Goal: Find specific page/section: Find specific page/section

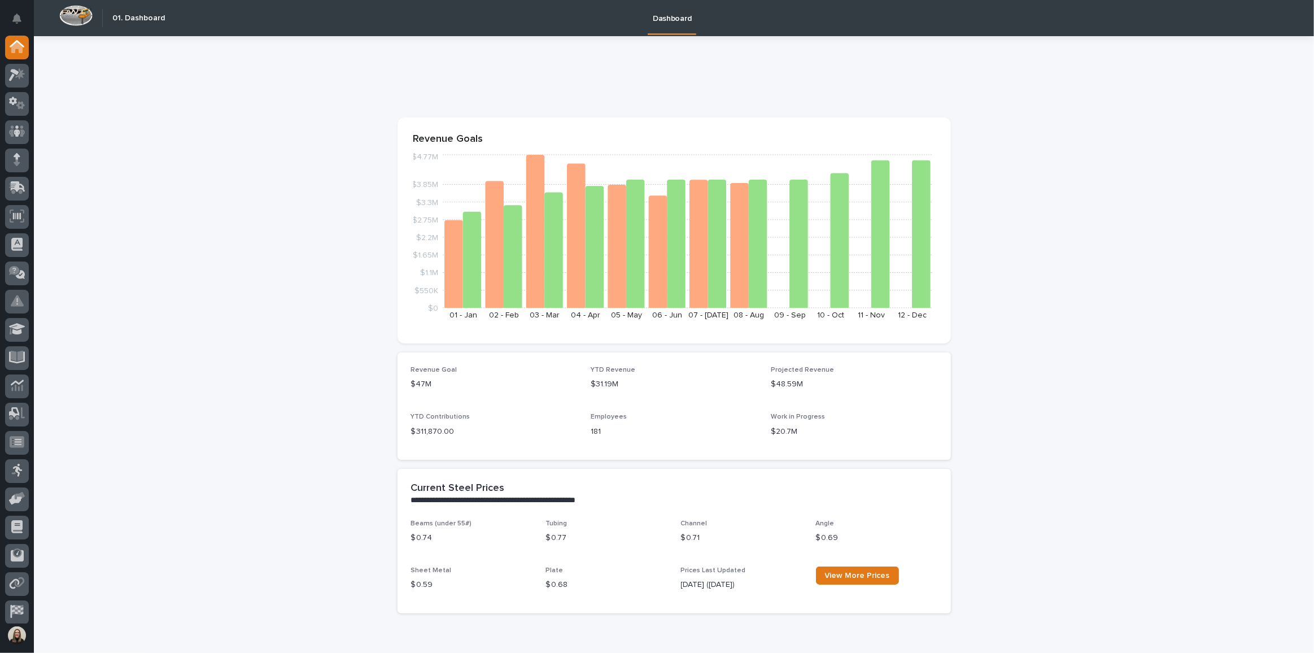
click at [20, 84] on div at bounding box center [17, 76] width 24 height 24
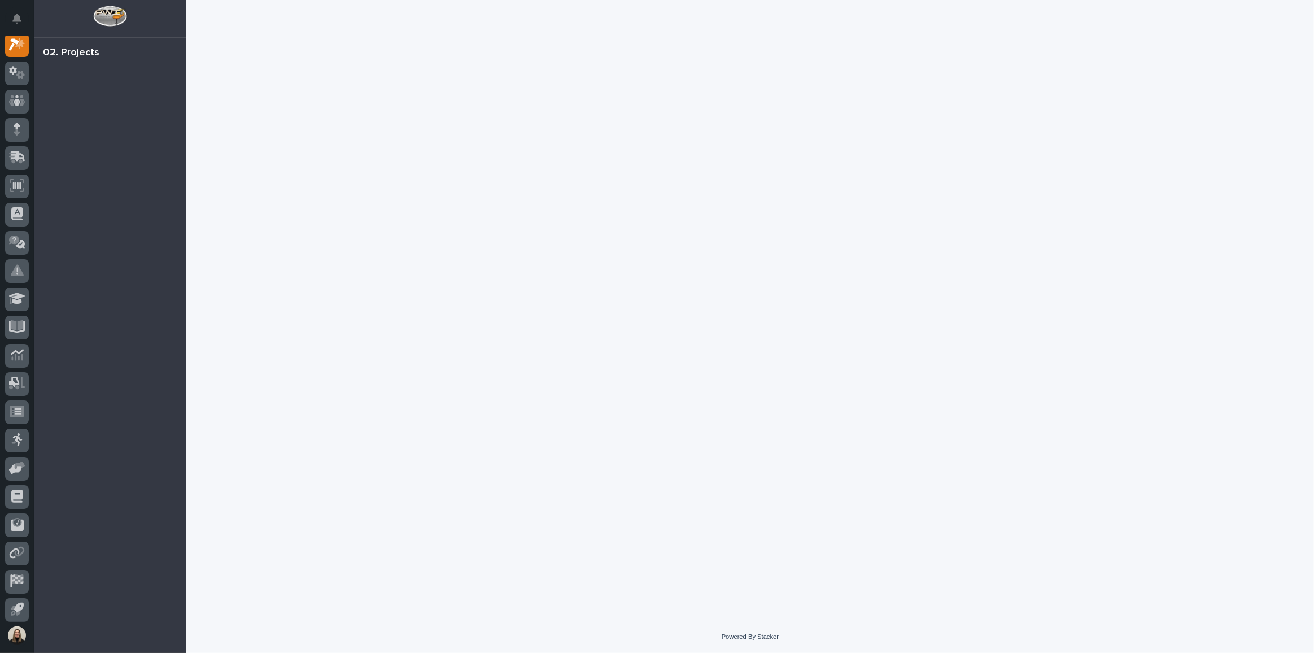
scroll to position [28, 0]
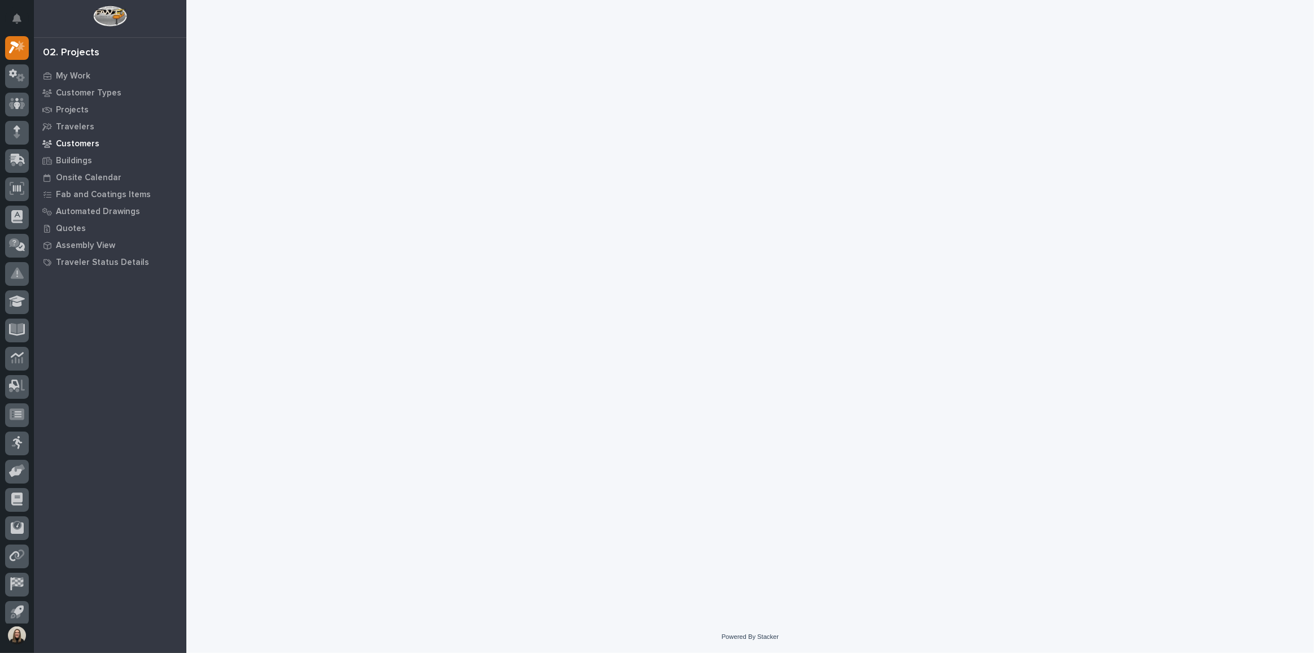
click at [83, 144] on p "Customers" at bounding box center [77, 144] width 43 height 10
click at [63, 143] on p "Customers" at bounding box center [77, 144] width 43 height 10
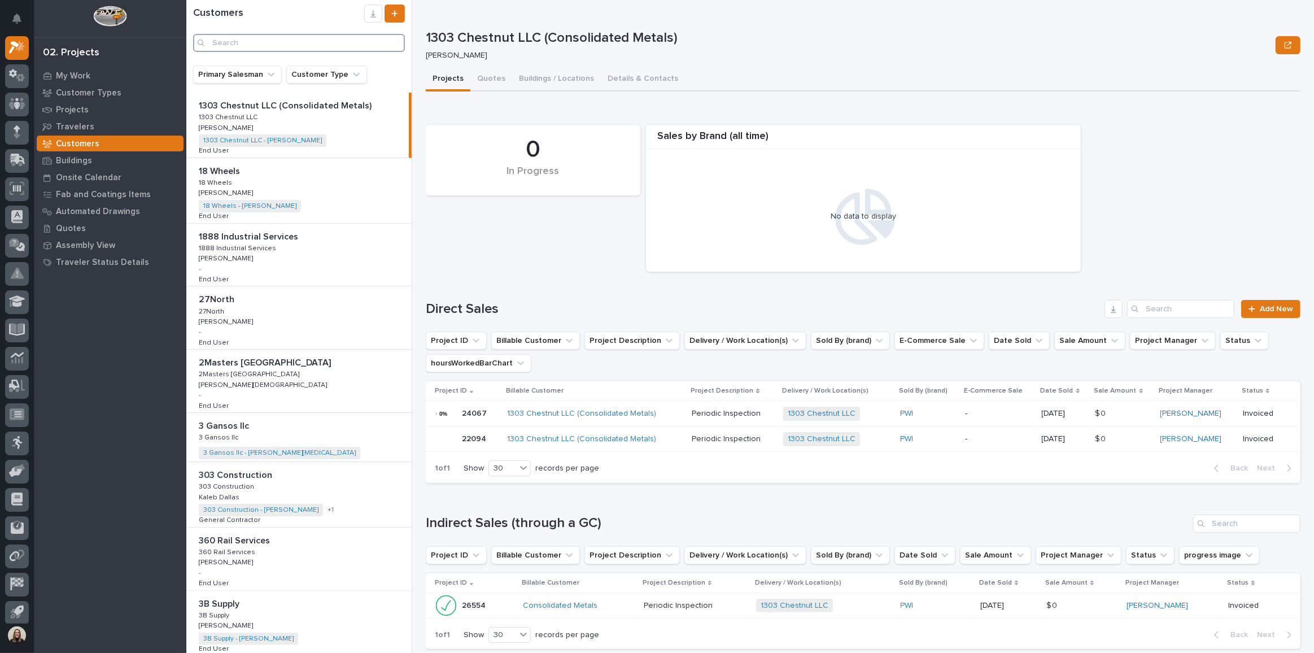
click at [286, 37] on input "Search" at bounding box center [299, 43] width 212 height 18
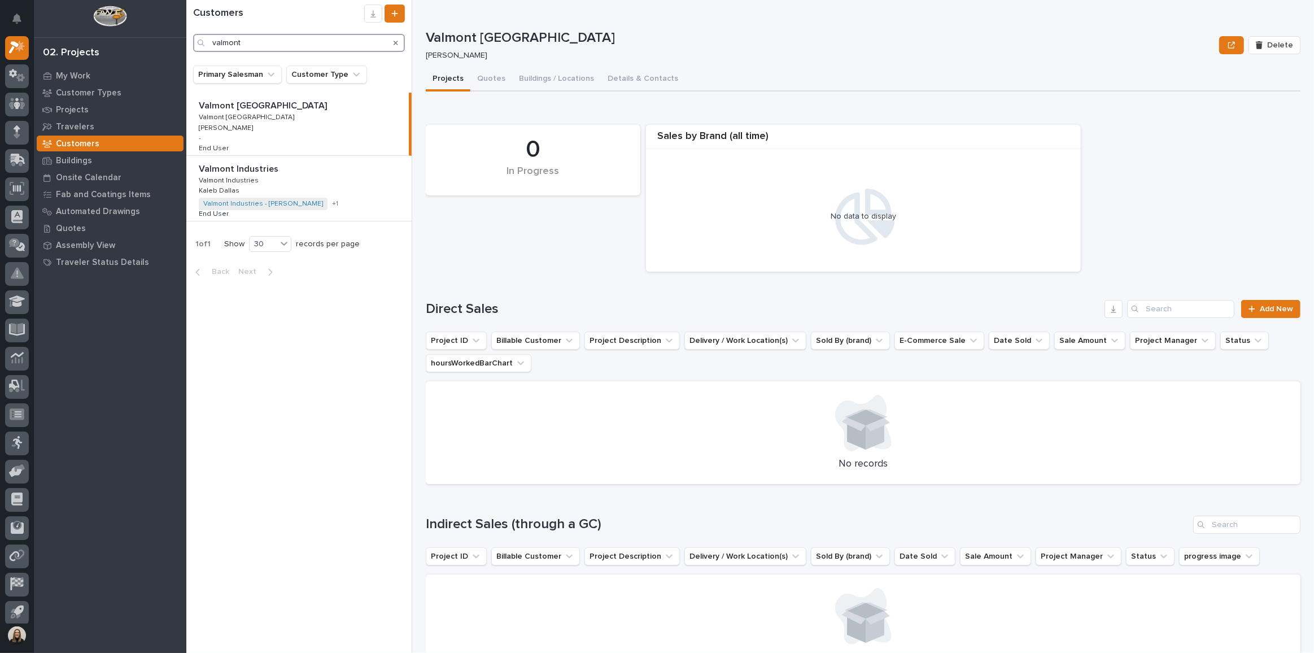
type input "valmont"
click at [260, 178] on div "Valmont Industries Valmont Industries Valmont Industries Valmont Industries Kal…" at bounding box center [298, 188] width 225 height 65
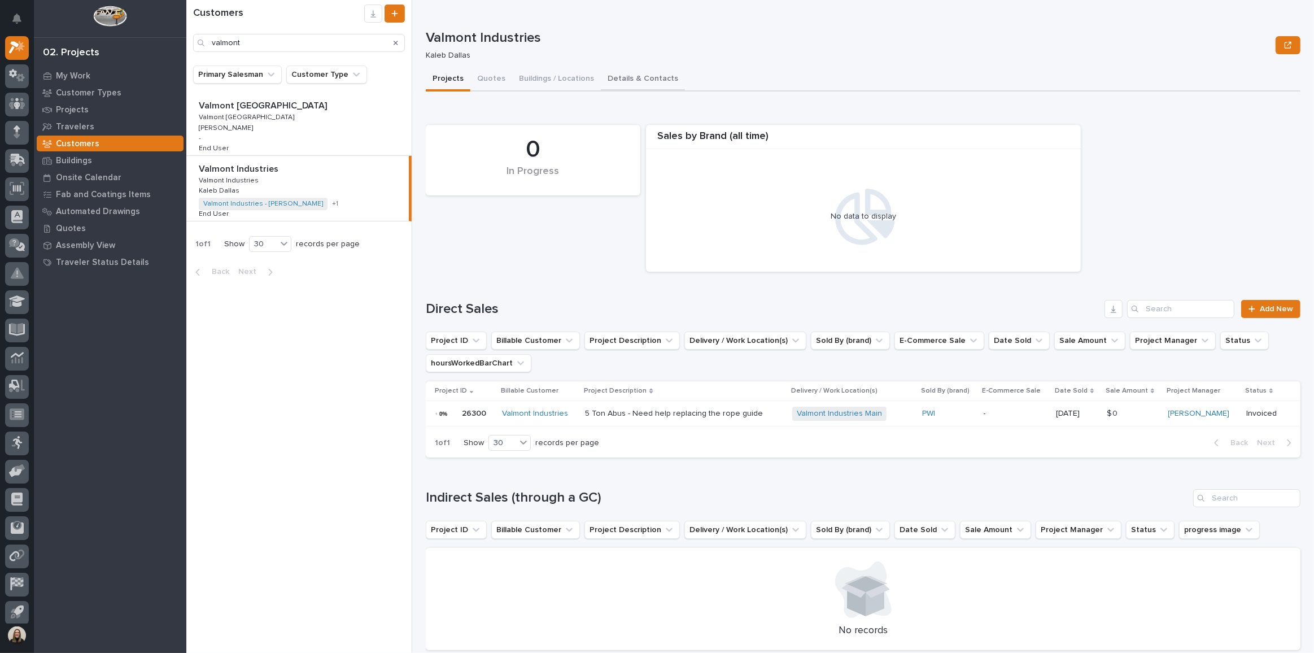
click at [639, 75] on button "Details & Contacts" at bounding box center [643, 80] width 84 height 24
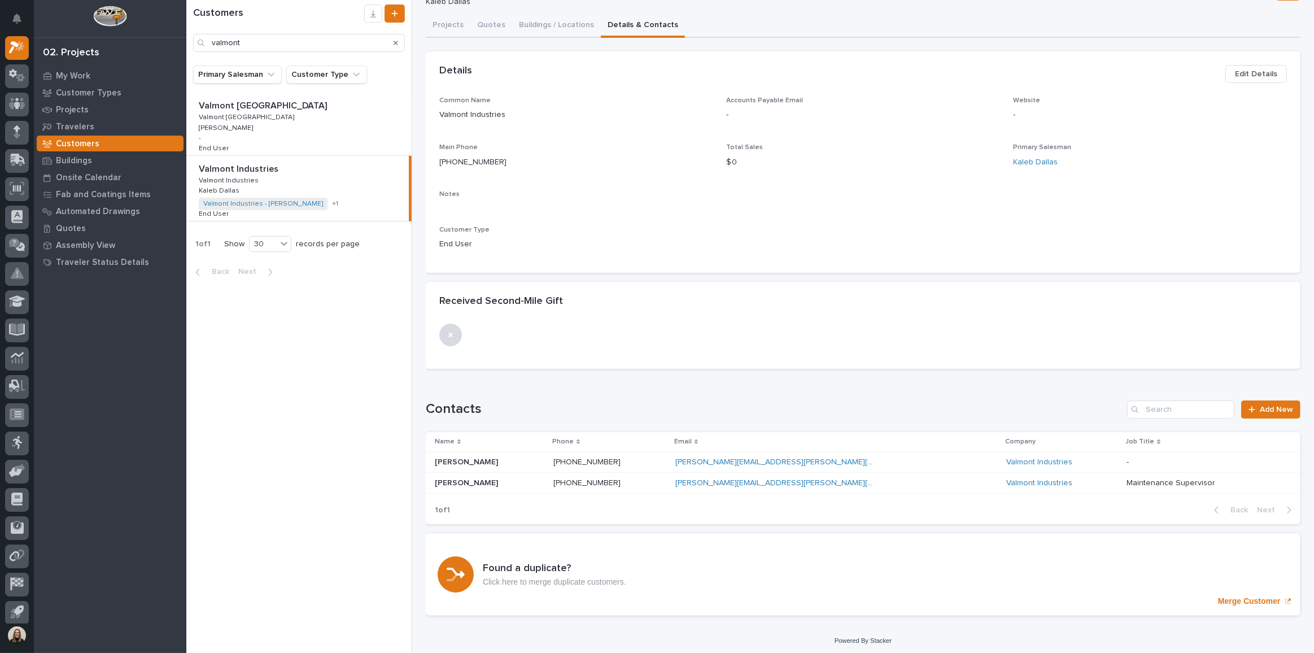
scroll to position [56, 0]
click at [252, 106] on p "Valmont [GEOGRAPHIC_DATA]" at bounding box center [264, 104] width 130 height 13
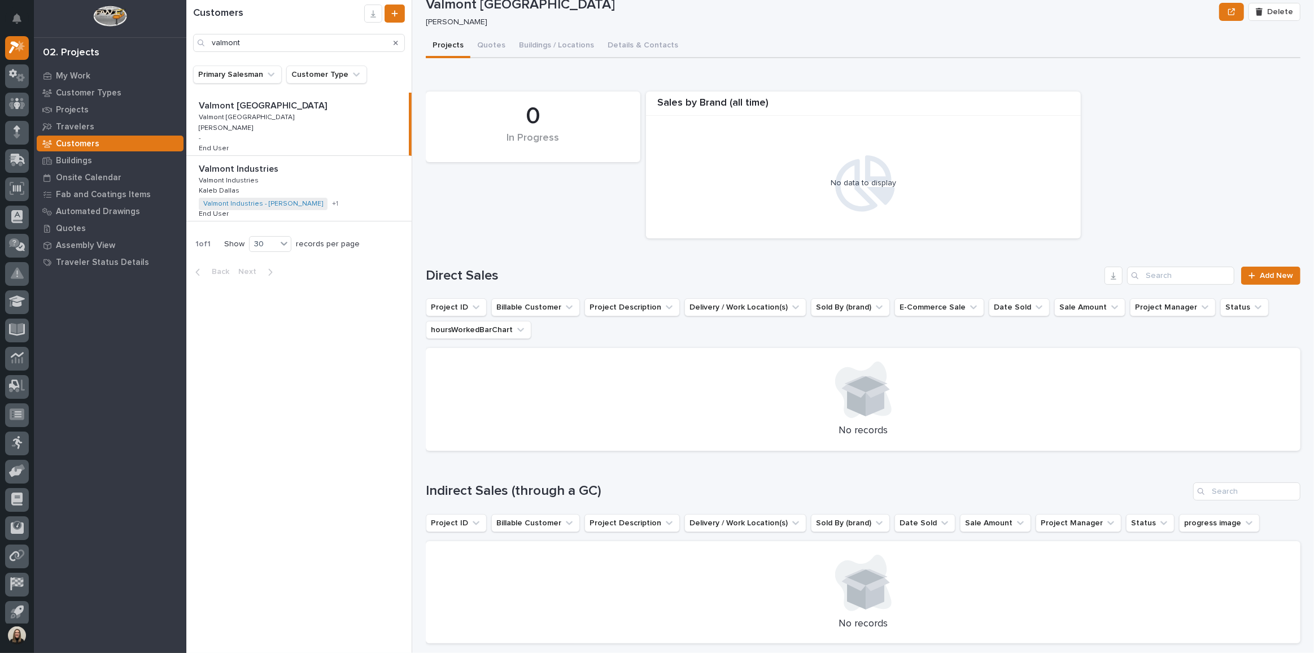
scroll to position [65, 0]
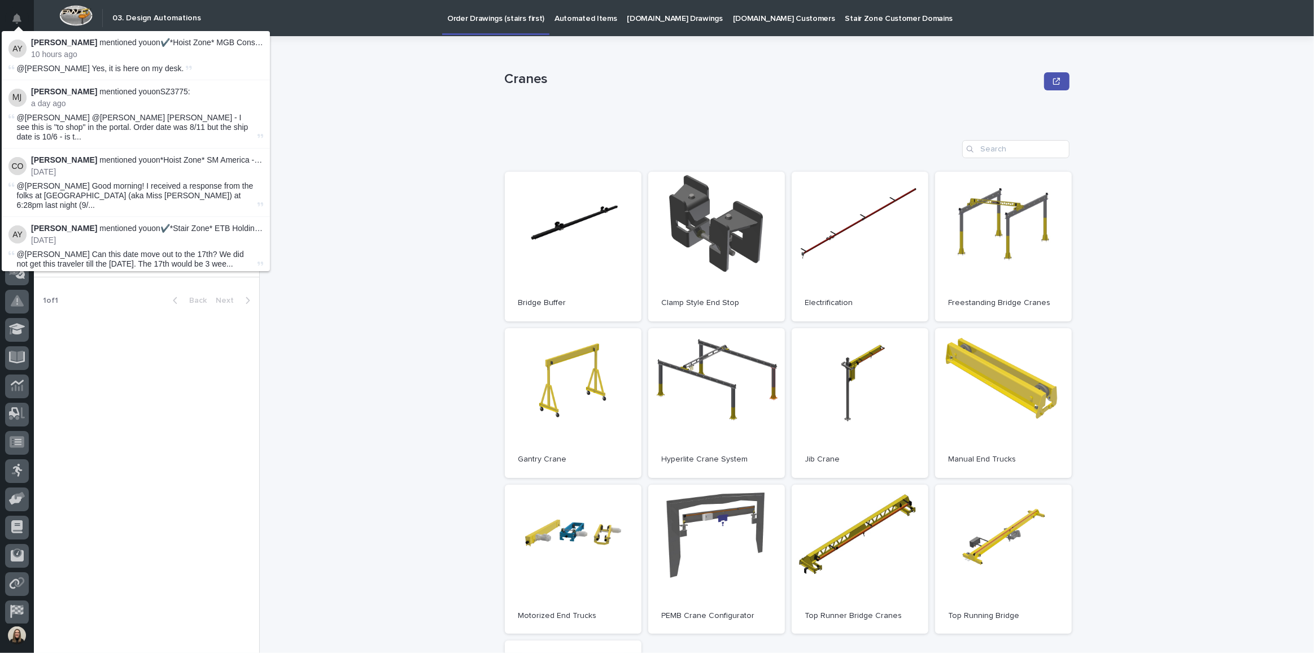
scroll to position [33, 0]
